Goal: Information Seeking & Learning: Check status

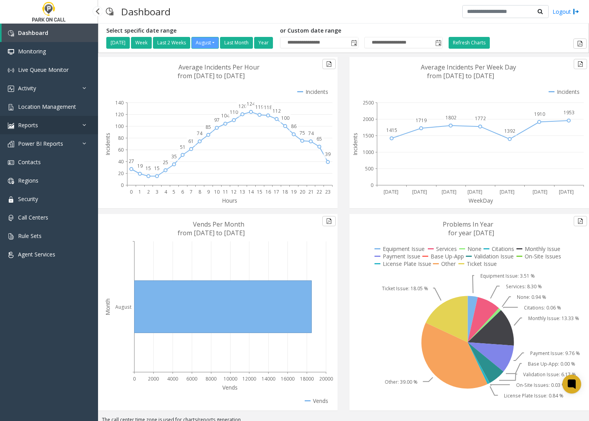
click at [45, 128] on link "Reports" at bounding box center [49, 125] width 98 height 18
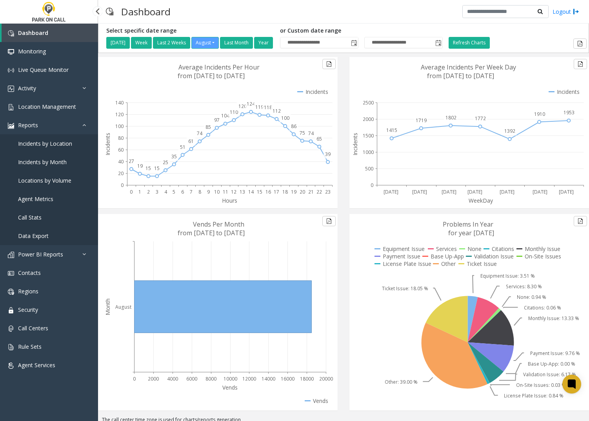
click at [58, 194] on link "Agent Metrics" at bounding box center [49, 199] width 98 height 18
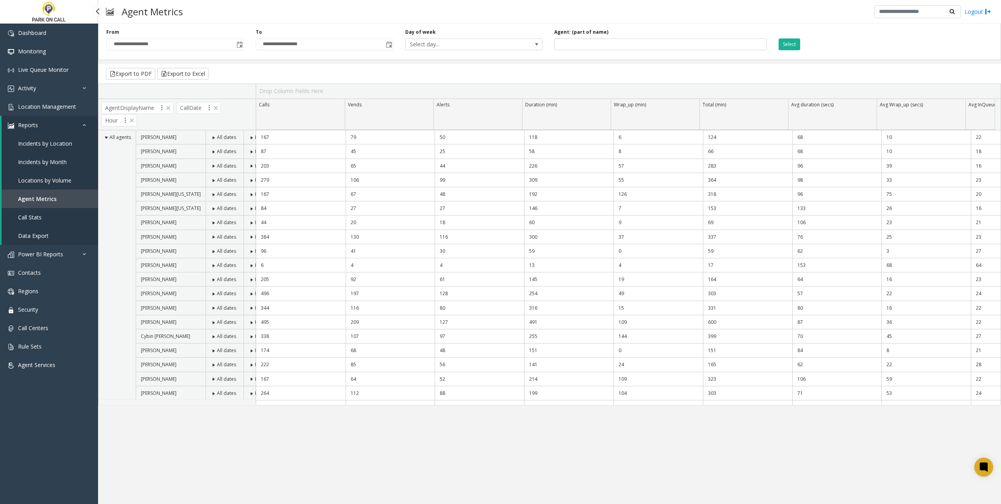
click at [87, 122] on icon at bounding box center [86, 124] width 8 height 5
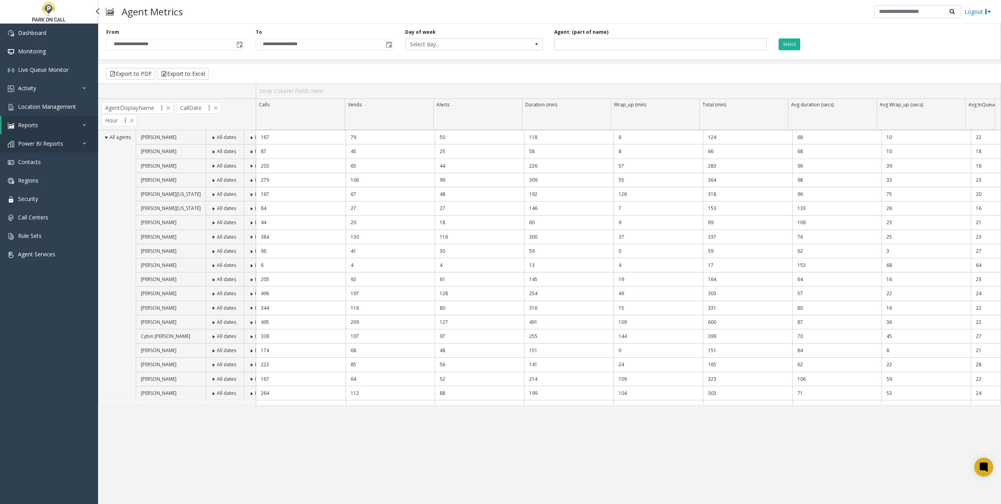
click at [68, 140] on link "Power BI Reports" at bounding box center [49, 143] width 98 height 18
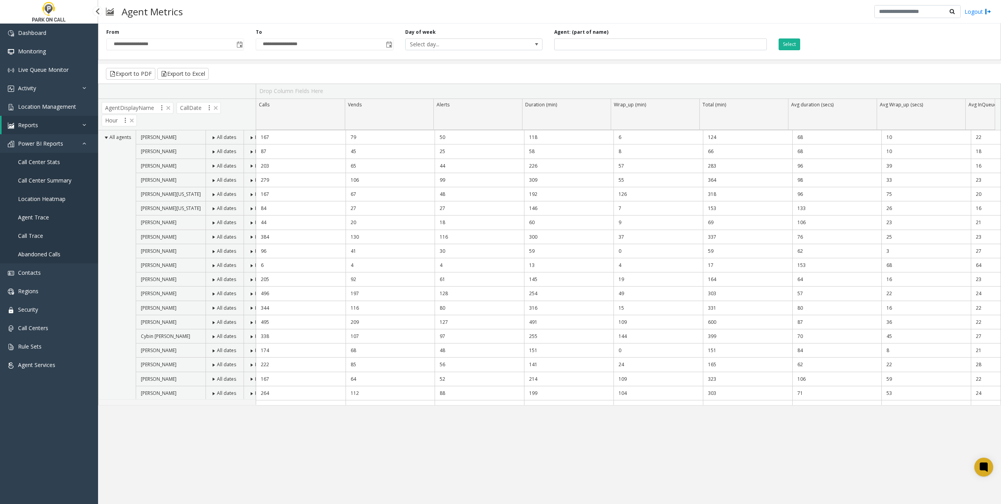
click at [42, 217] on span "Agent Trace" at bounding box center [33, 216] width 31 height 7
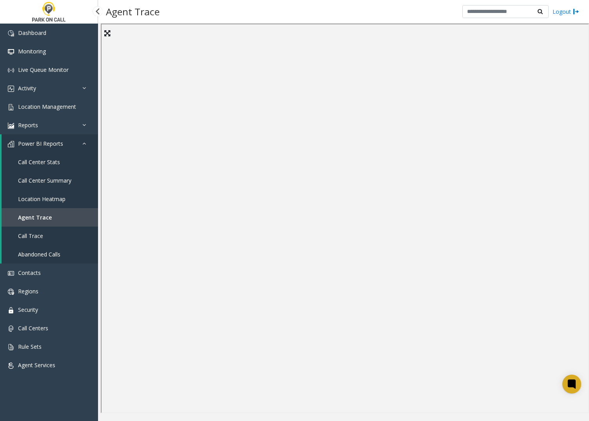
click at [58, 164] on span "Call Center Stats" at bounding box center [39, 161] width 42 height 7
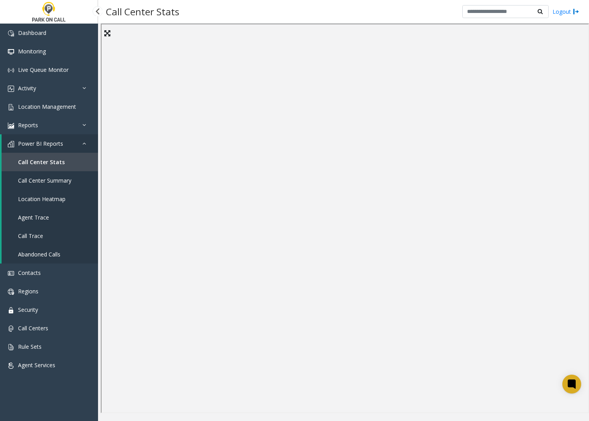
click at [75, 184] on link "Call Center Summary" at bounding box center [50, 180] width 97 height 18
